Goal: Information Seeking & Learning: Learn about a topic

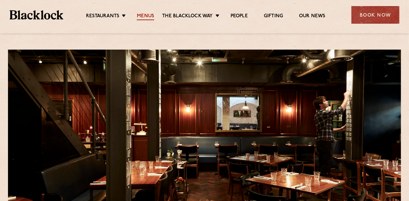
click at [143, 16] on link "Menus" at bounding box center [145, 16] width 17 height 7
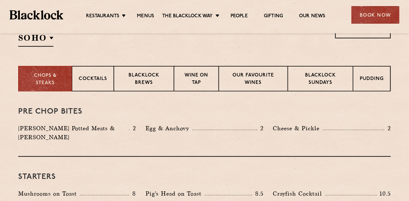
scroll to position [239, 0]
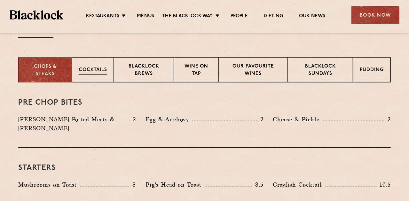
click at [88, 69] on p "Cocktails" at bounding box center [93, 70] width 28 height 8
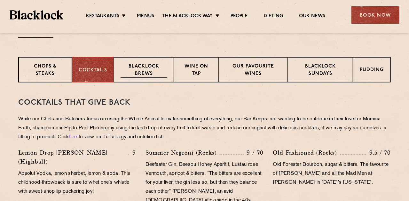
click at [143, 69] on p "Blacklock Brews" at bounding box center [143, 70] width 47 height 15
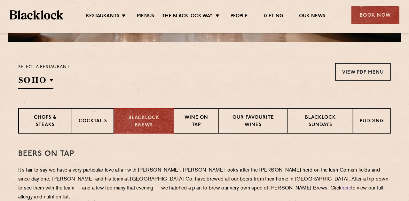
scroll to position [188, 0]
click at [191, 119] on p "Wine on Tap" at bounding box center [195, 121] width 31 height 15
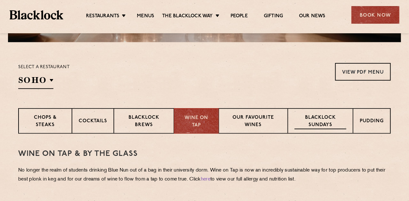
click at [330, 121] on p "Blacklock Sundays" at bounding box center [320, 121] width 52 height 15
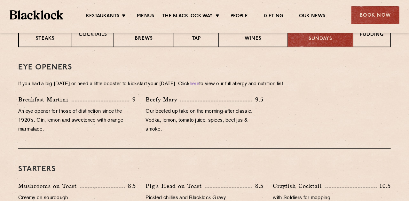
scroll to position [265, 0]
